Goal: Task Accomplishment & Management: Complete application form

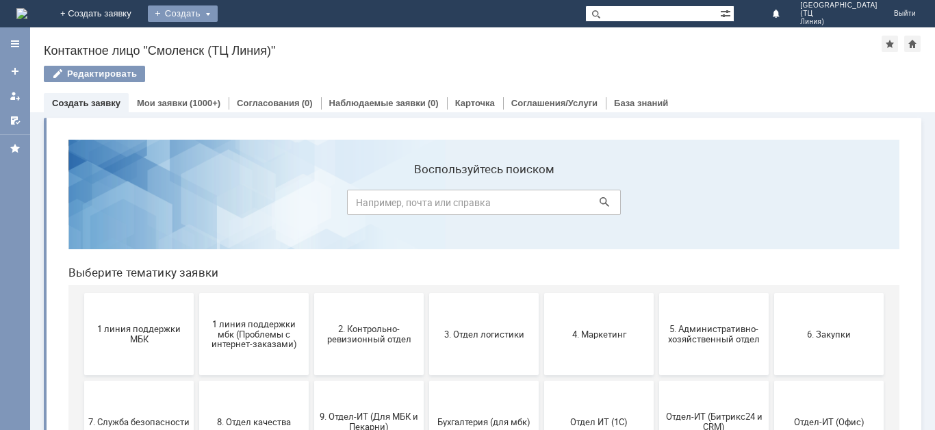
click at [218, 16] on div "Создать" at bounding box center [183, 13] width 70 height 16
click at [257, 31] on div "Заявка" at bounding box center [203, 41] width 110 height 22
click at [218, 13] on div "Создать" at bounding box center [183, 13] width 70 height 16
click at [255, 39] on link "Заявка" at bounding box center [203, 41] width 104 height 16
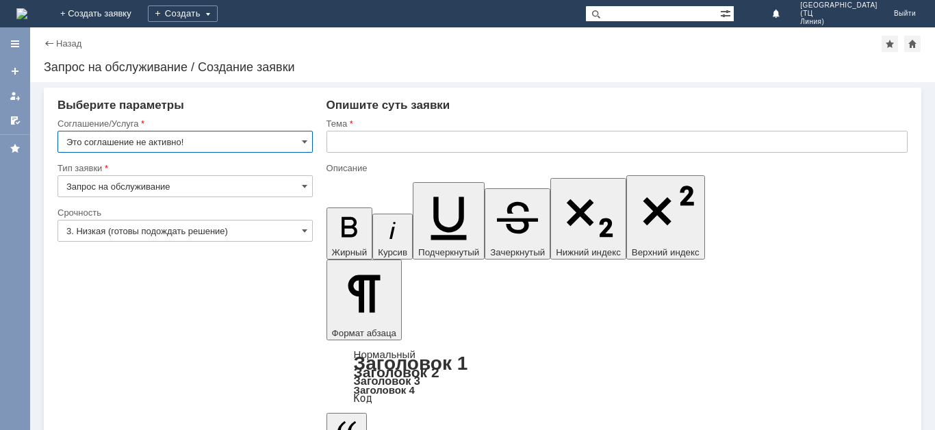
click at [267, 136] on input "Это соглашение не активно!" at bounding box center [185, 142] width 255 height 22
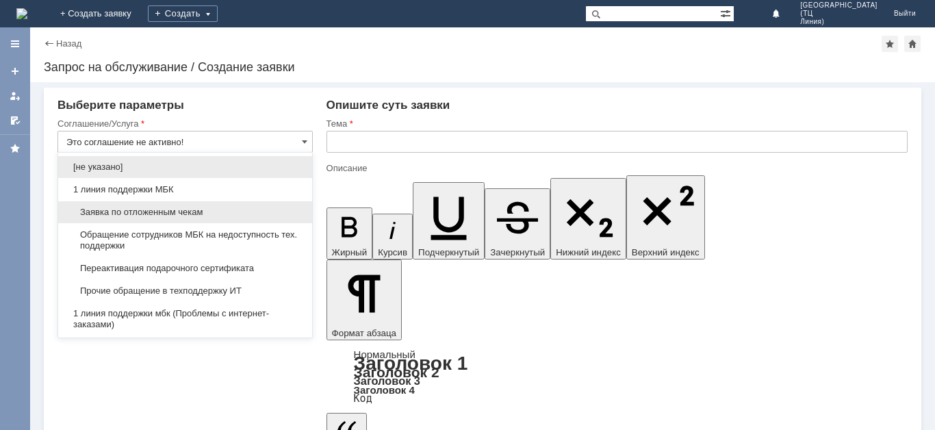
click at [195, 206] on div "Заявка по отложенным чекам" at bounding box center [185, 212] width 254 height 22
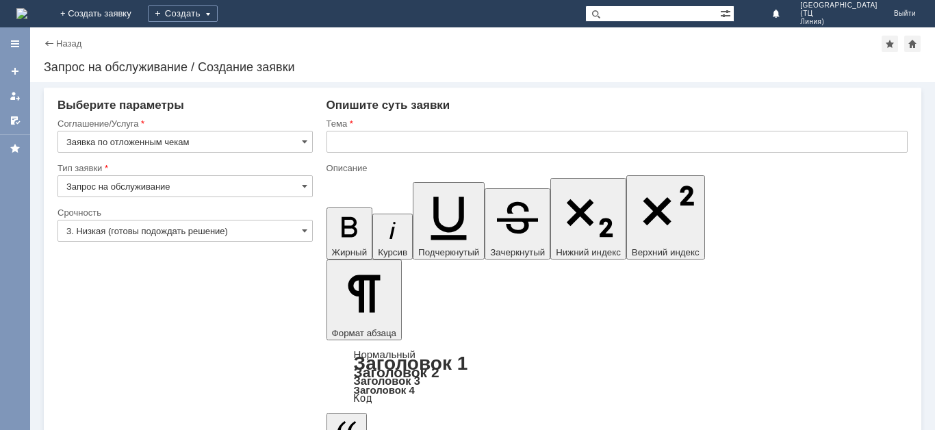
type input "Заявка по отложенным чекам"
click at [199, 183] on input "Запрос на обслуживание" at bounding box center [185, 186] width 255 height 22
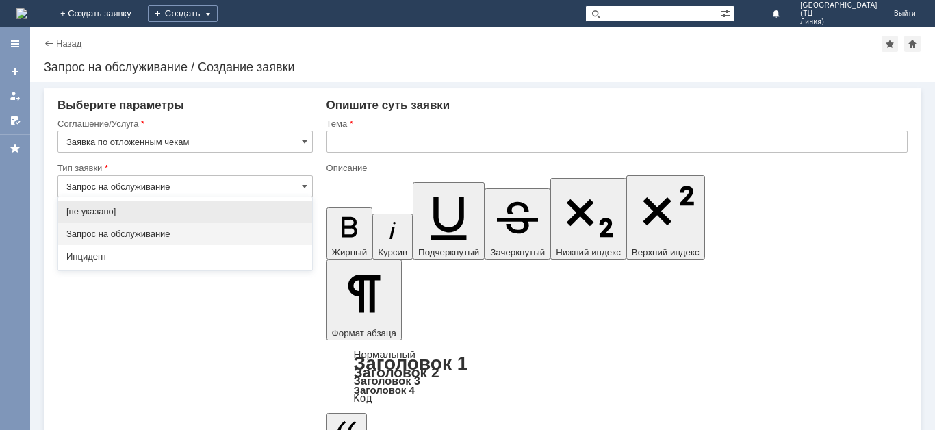
click at [201, 205] on div "[не указано]" at bounding box center [185, 212] width 254 height 22
type input "[не указано]"
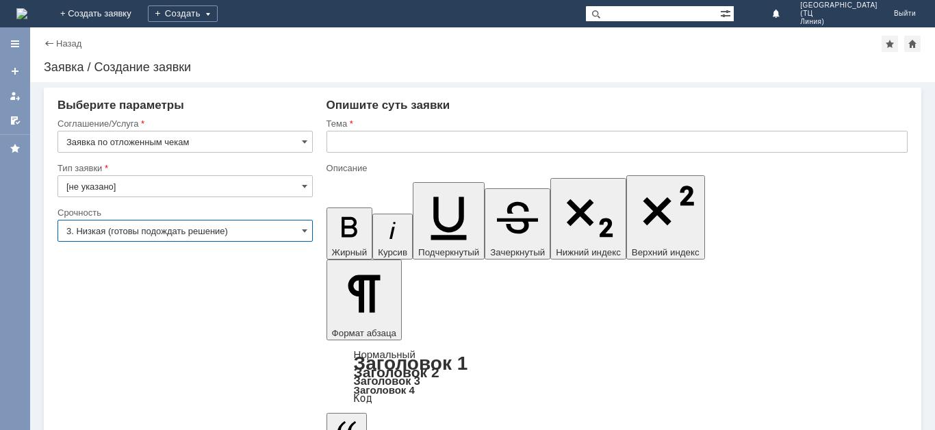
click at [212, 229] on input "3. Низкая (готовы подождать решение)" at bounding box center [185, 231] width 255 height 22
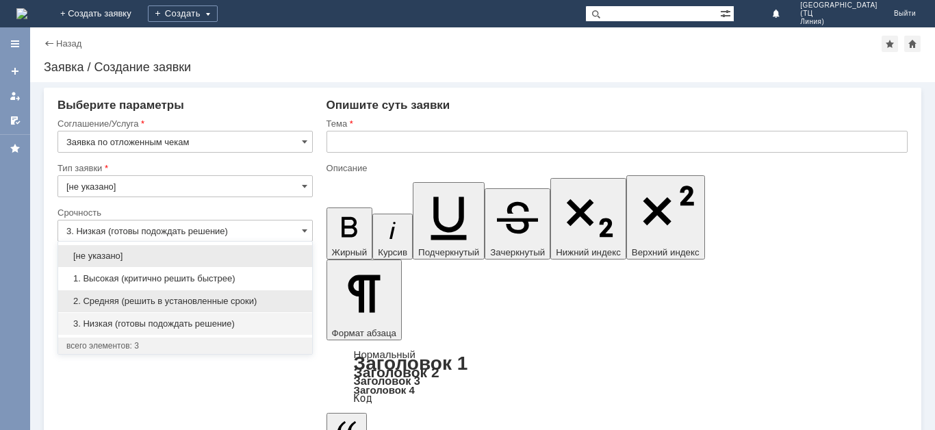
click at [192, 303] on span "2. Средняя (решить в установленные сроки)" at bounding box center [185, 301] width 238 height 11
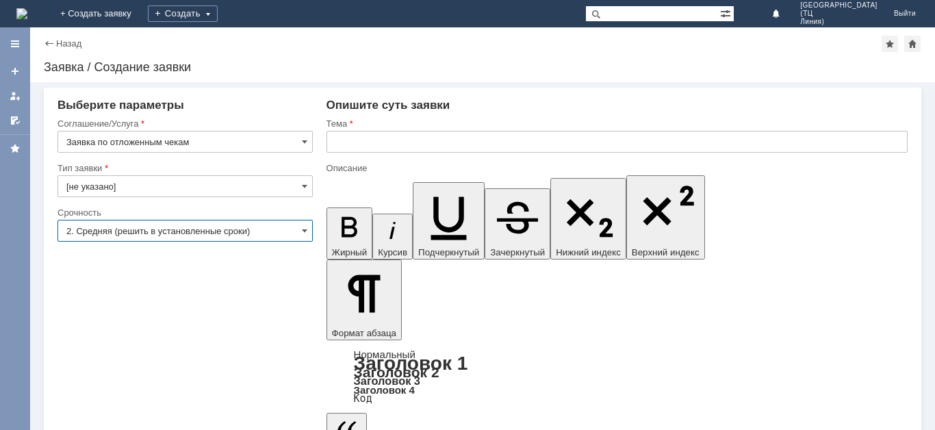
type input "2. Средняя (решить в установленные сроки)"
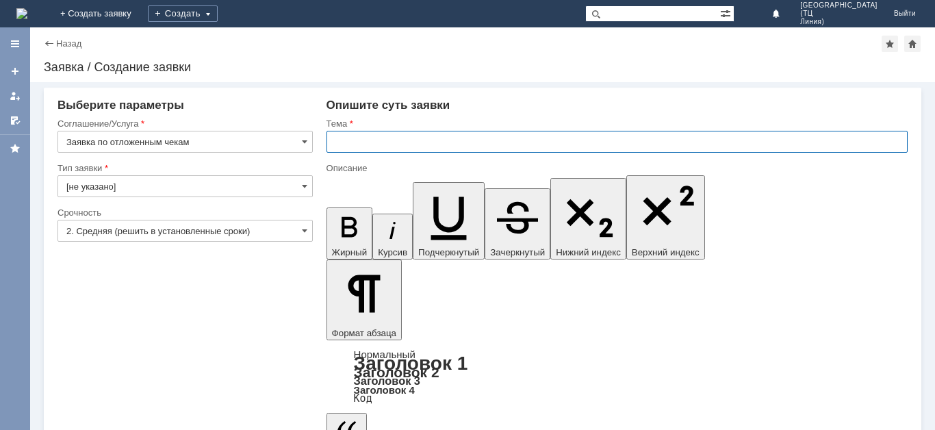
click at [474, 138] on input "text" at bounding box center [617, 142] width 581 height 22
type input "отложенные чеки"
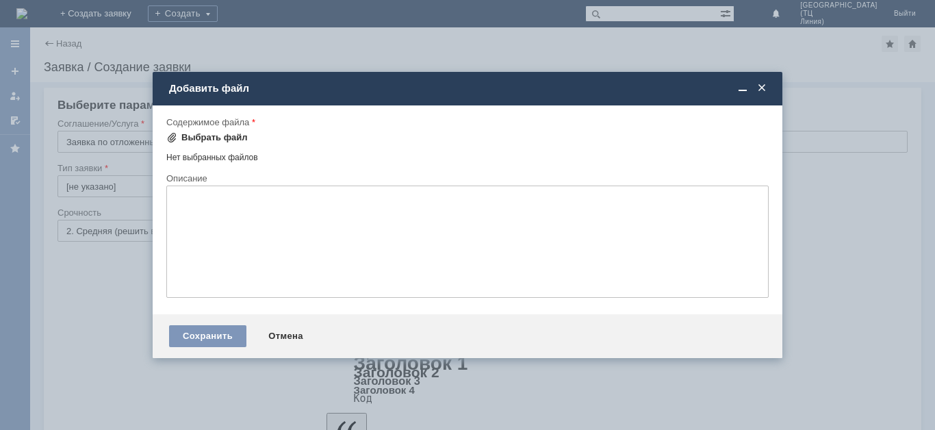
click at [188, 138] on div "Выбрать файл" at bounding box center [214, 137] width 66 height 11
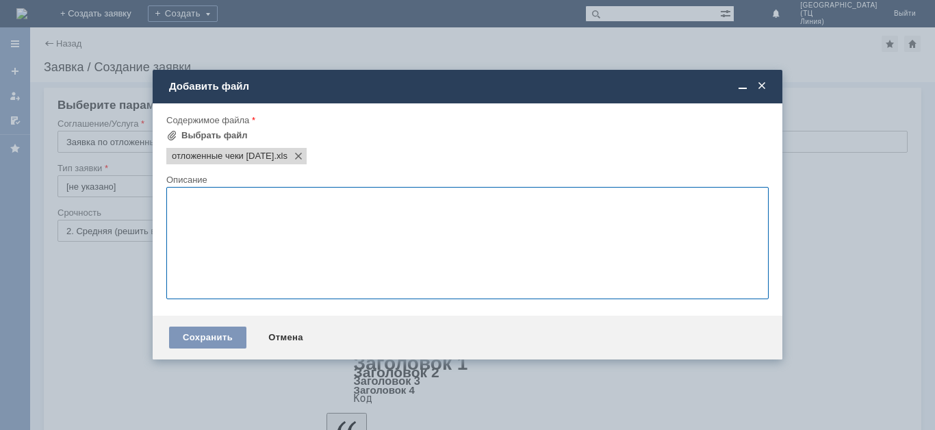
click at [233, 222] on textarea at bounding box center [467, 243] width 602 height 112
type textarea "просьба удалить отложенные чеки"
click at [201, 328] on div "Сохранить" at bounding box center [207, 338] width 77 height 22
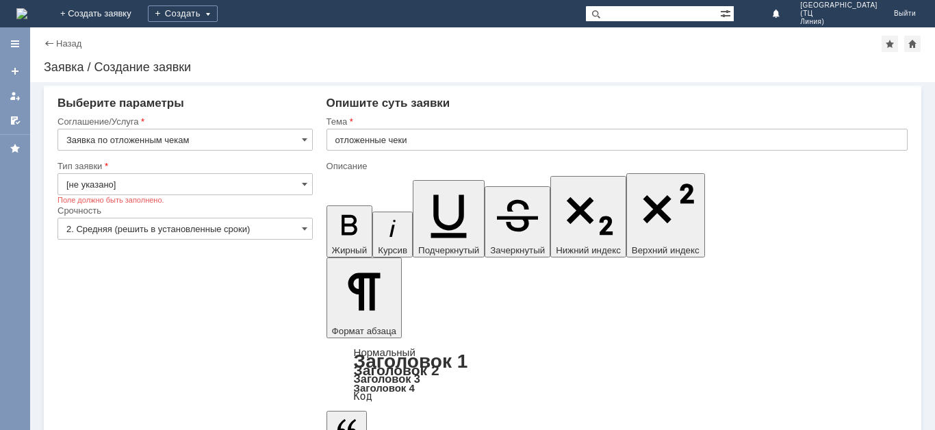
click at [301, 177] on input "[не указано]" at bounding box center [185, 184] width 255 height 22
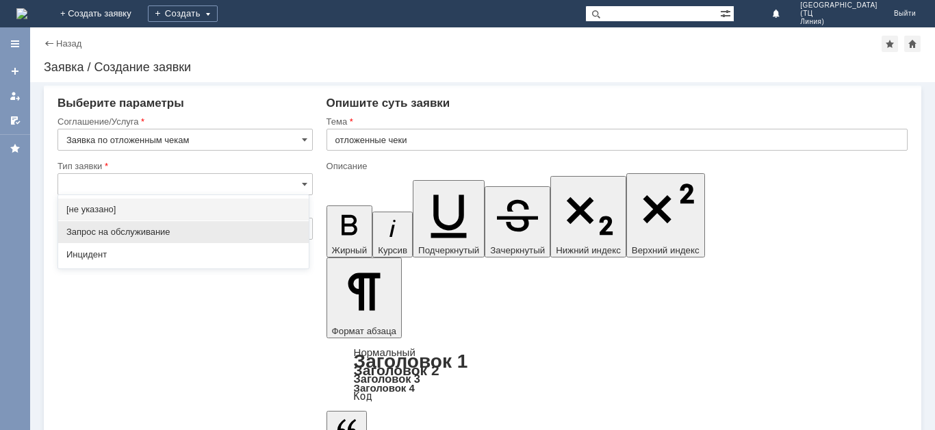
click at [209, 226] on div "Запрос на обслуживание" at bounding box center [183, 232] width 251 height 22
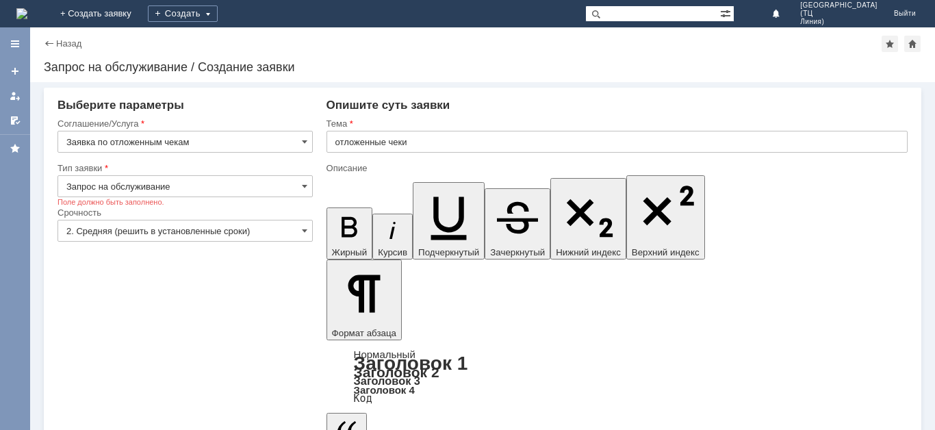
scroll to position [0, 0]
click at [288, 192] on input "Запрос на обслуживание" at bounding box center [185, 186] width 255 height 22
type input "Запрос на обслуживание"
